Goal: Task Accomplishment & Management: Complete application form

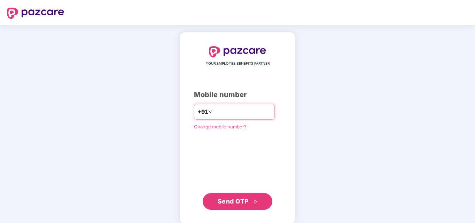
click at [223, 111] on input "number" at bounding box center [242, 111] width 57 height 11
type input "**********"
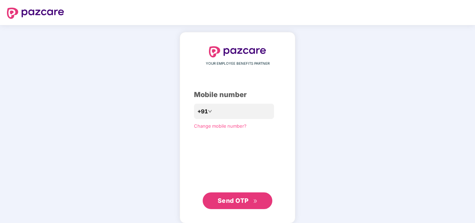
click at [238, 199] on span "Send OTP" at bounding box center [233, 200] width 31 height 7
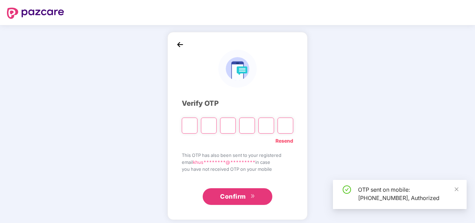
click at [187, 127] on input "Please enter verification code. Digit 1" at bounding box center [190, 126] width 16 height 16
type input "*"
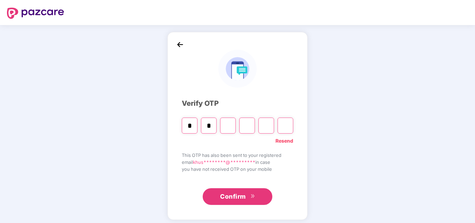
type input "*"
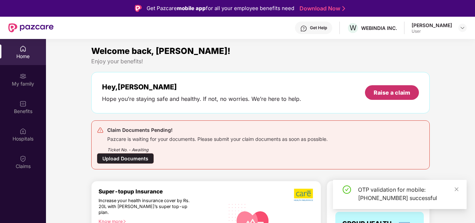
click at [389, 90] on div "Raise a claim" at bounding box center [392, 93] width 37 height 8
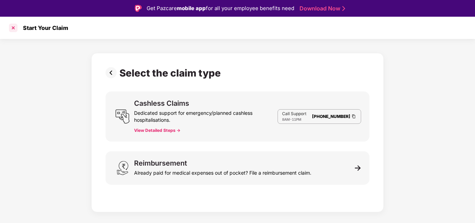
click at [14, 26] on div at bounding box center [13, 27] width 11 height 11
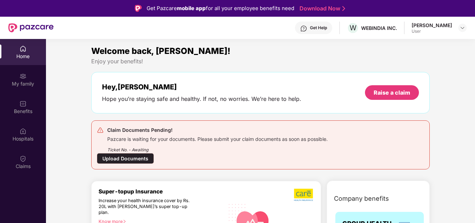
click at [124, 159] on div "Upload Documents" at bounding box center [125, 158] width 57 height 11
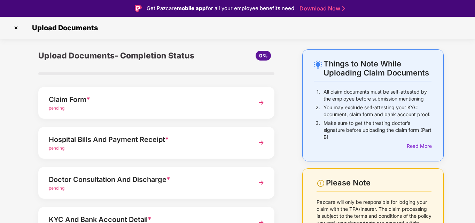
click at [261, 101] on img at bounding box center [261, 102] width 13 height 13
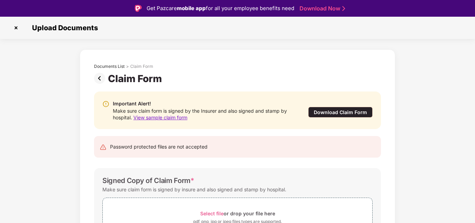
click at [344, 112] on div "Download Claim Form" at bounding box center [340, 112] width 64 height 11
